Goal: Transaction & Acquisition: Purchase product/service

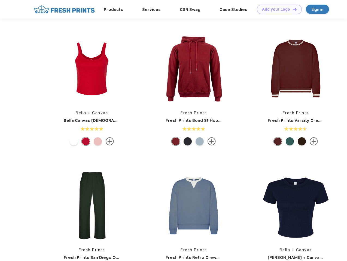
click at [277, 9] on link "Add your Logo Design Tool" at bounding box center [279, 10] width 45 height 10
click at [92, 69] on img at bounding box center [92, 68] width 72 height 72
click at [74, 142] on div at bounding box center [74, 142] width 8 height 8
click at [86, 142] on div at bounding box center [86, 142] width 8 height 8
click at [98, 142] on div at bounding box center [98, 142] width 8 height 8
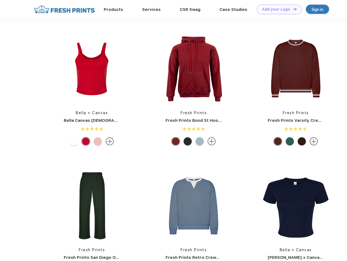
click at [194, 69] on img at bounding box center [193, 68] width 72 height 72
click at [176, 142] on div at bounding box center [176, 142] width 8 height 8
click at [188, 142] on div at bounding box center [188, 142] width 8 height 8
click at [200, 142] on div at bounding box center [200, 142] width 8 height 8
click at [296, 69] on img at bounding box center [296, 68] width 72 height 72
